Goal: Navigation & Orientation: Find specific page/section

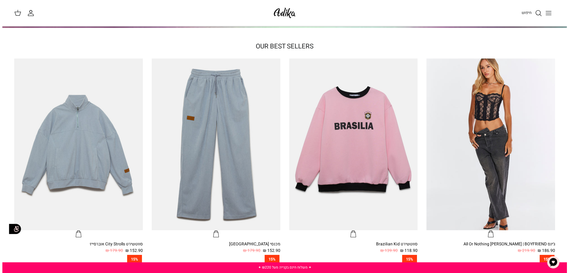
scroll to position [208, 0]
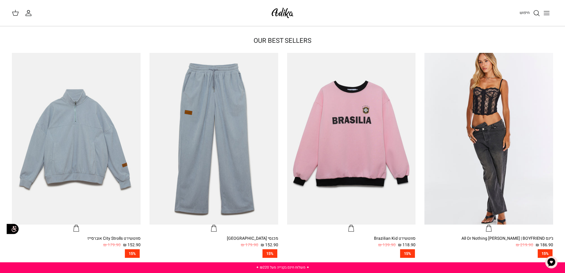
click at [547, 12] on icon "Toggle menu" at bounding box center [546, 12] width 7 height 7
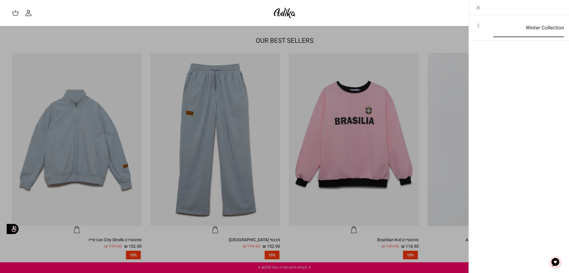
click at [517, 26] on link "Winter Collection" at bounding box center [529, 28] width 82 height 18
click at [517, 26] on link "לכל הפריטים" at bounding box center [519, 26] width 95 height 15
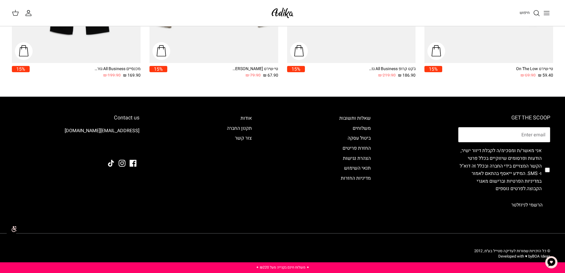
scroll to position [1017, 0]
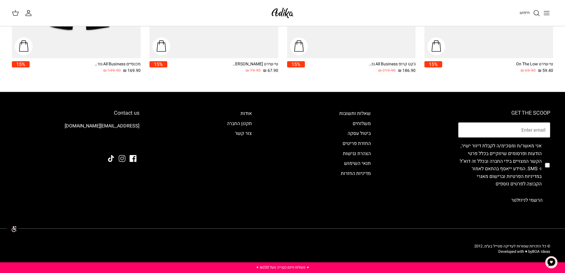
click at [124, 158] on icon "Instagram" at bounding box center [122, 158] width 7 height 7
click at [132, 160] on icon "Facebook" at bounding box center [133, 158] width 7 height 7
